Goal: Task Accomplishment & Management: Manage account settings

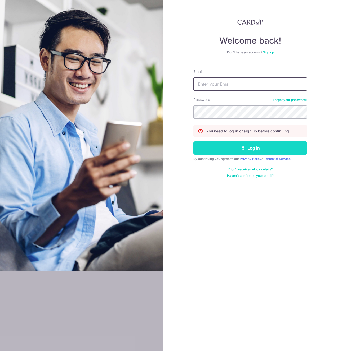
type input "[EMAIL_ADDRESS][DOMAIN_NAME]"
click at [223, 147] on button "Log in" at bounding box center [250, 148] width 114 height 13
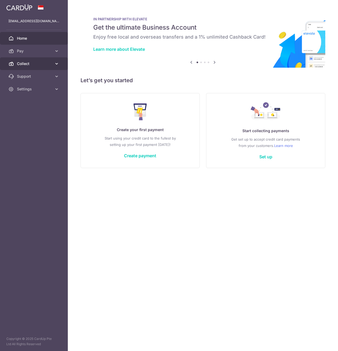
click at [37, 62] on span "Collect" at bounding box center [34, 63] width 35 height 5
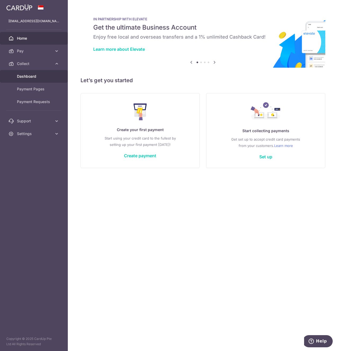
click at [40, 79] on link "Dashboard" at bounding box center [34, 76] width 68 height 13
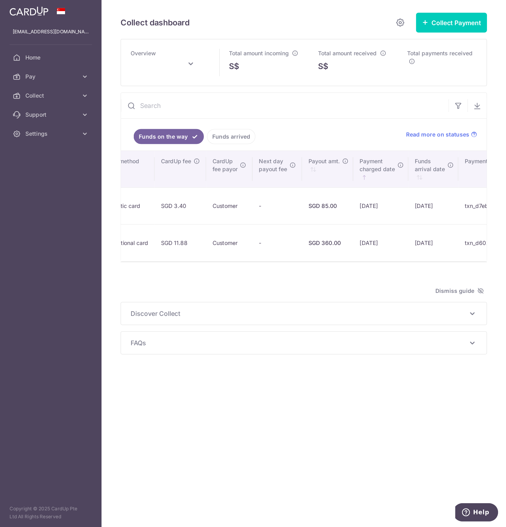
scroll to position [0, 395]
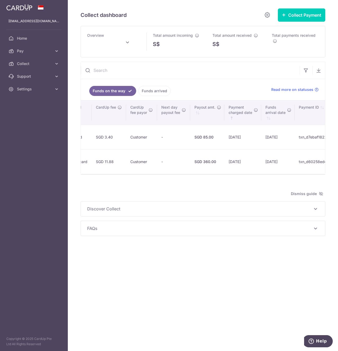
type input "October 2025"
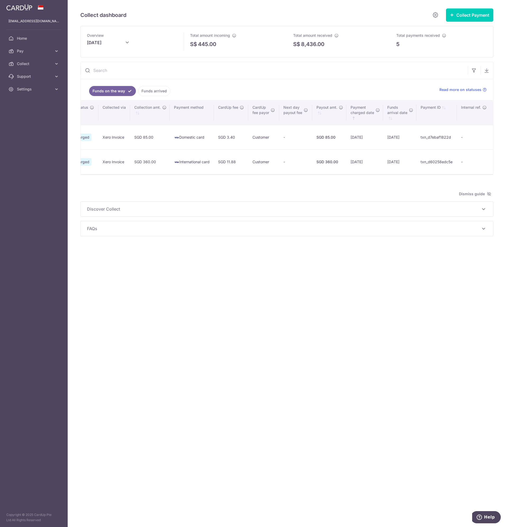
scroll to position [0, 227]
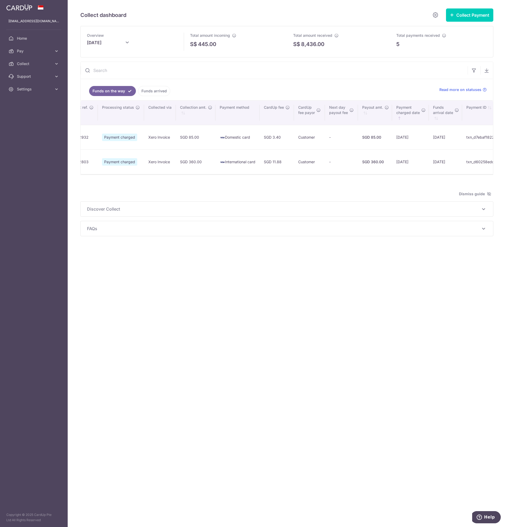
drag, startPoint x: 332, startPoint y: 0, endPoint x: 186, endPoint y: 290, distance: 325.1
click at [184, 300] on div "Collect dashboard Collect Payment Create request to collect payments Custom Pay…" at bounding box center [287, 263] width 439 height 527
